Goal: Information Seeking & Learning: Check status

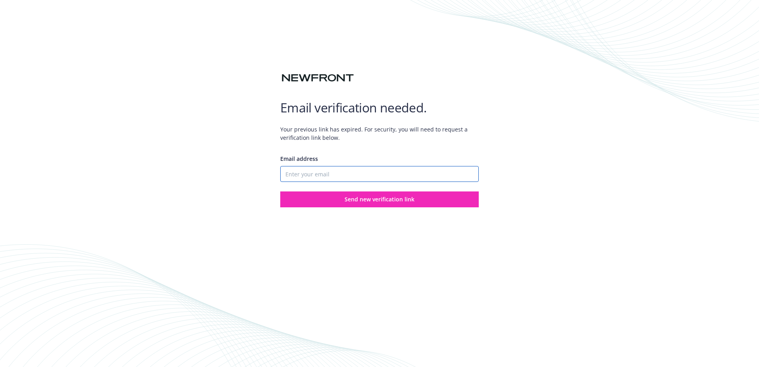
click at [346, 179] on input "Email address" at bounding box center [379, 174] width 198 height 16
type input "[EMAIL_ADDRESS][DOMAIN_NAME]"
click at [370, 196] on span "Send new verification link" at bounding box center [379, 199] width 70 height 8
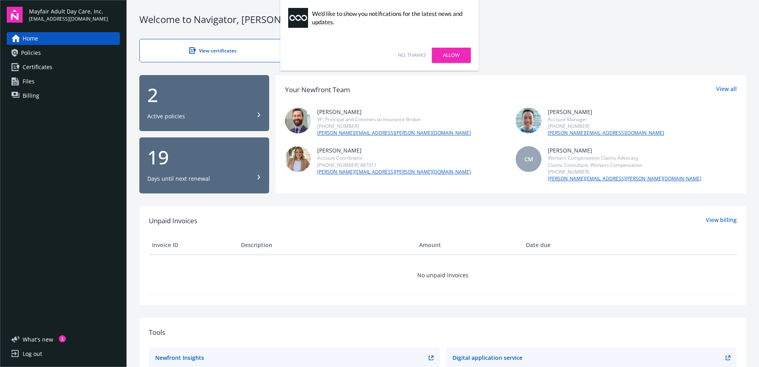
click at [392, 214] on div "Unpaid Invoices View billing Invoice ID Description Amount Date due No unpaid i…" at bounding box center [442, 255] width 607 height 99
click at [425, 54] on link "No, thanks" at bounding box center [412, 55] width 28 height 7
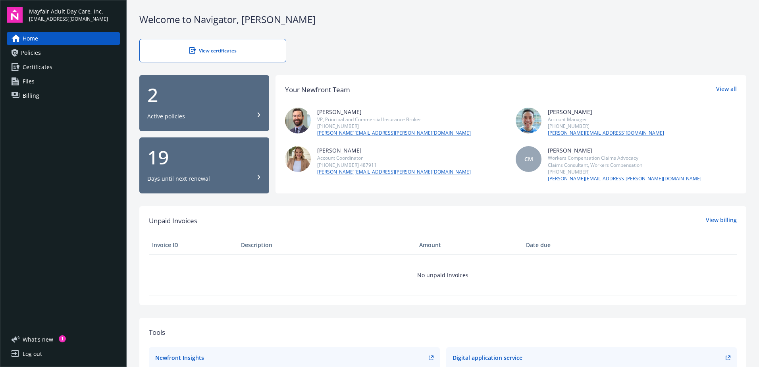
click at [40, 53] on span "Policies" at bounding box center [31, 52] width 20 height 13
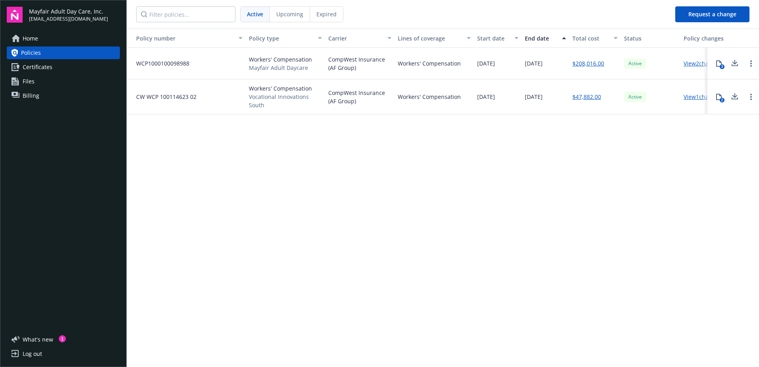
click at [676, 141] on div "Policy number Policy type Carrier Lines of coverage Start date End date Total c…" at bounding box center [443, 197] width 632 height 337
click at [317, 16] on span "Expired" at bounding box center [326, 14] width 20 height 8
click at [635, 144] on div "Policy number Policy type Carrier Lines of coverage Start date End date Total c…" at bounding box center [443, 197] width 632 height 337
click at [40, 70] on span "Certificates" at bounding box center [38, 67] width 30 height 13
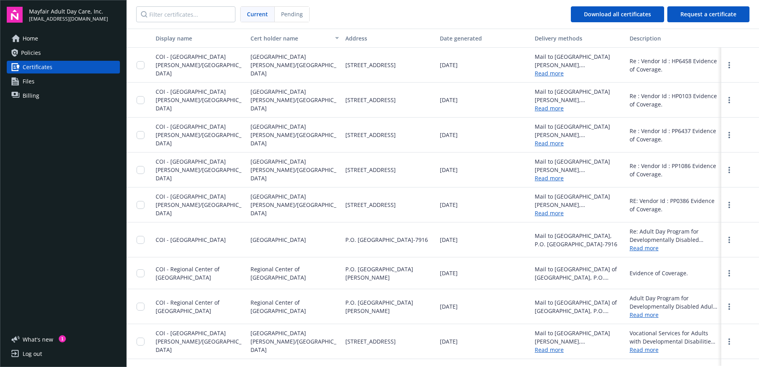
click at [30, 41] on span "Home" at bounding box center [30, 38] width 15 height 13
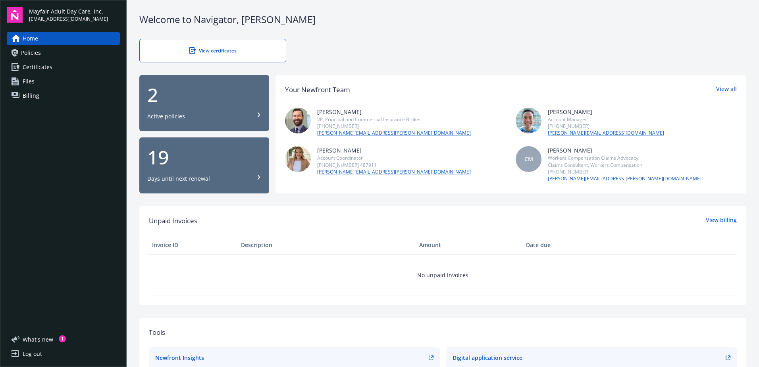
click at [37, 55] on span "Policies" at bounding box center [31, 52] width 20 height 13
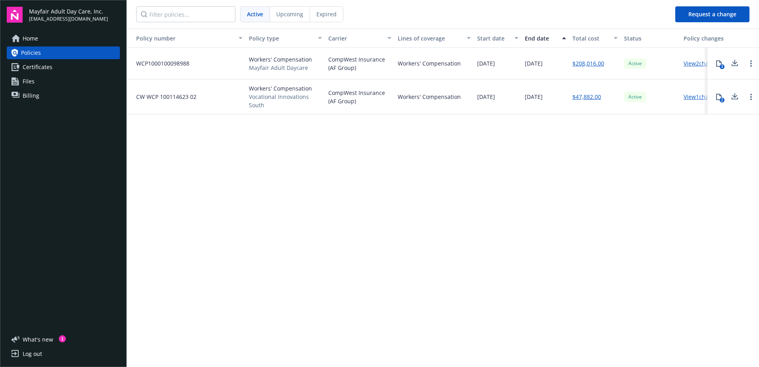
click at [277, 57] on span "Workers' Compensation" at bounding box center [280, 59] width 63 height 8
click at [721, 65] on div "3" at bounding box center [721, 66] width 5 height 5
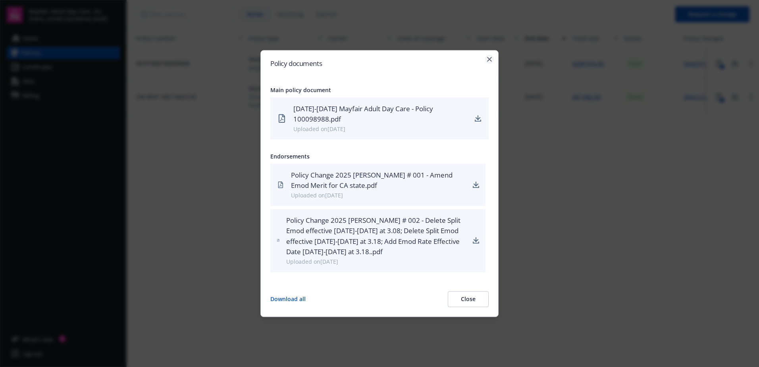
click at [490, 61] on icon "button" at bounding box center [489, 59] width 5 height 5
